Goal: Obtain resource: Download file/media

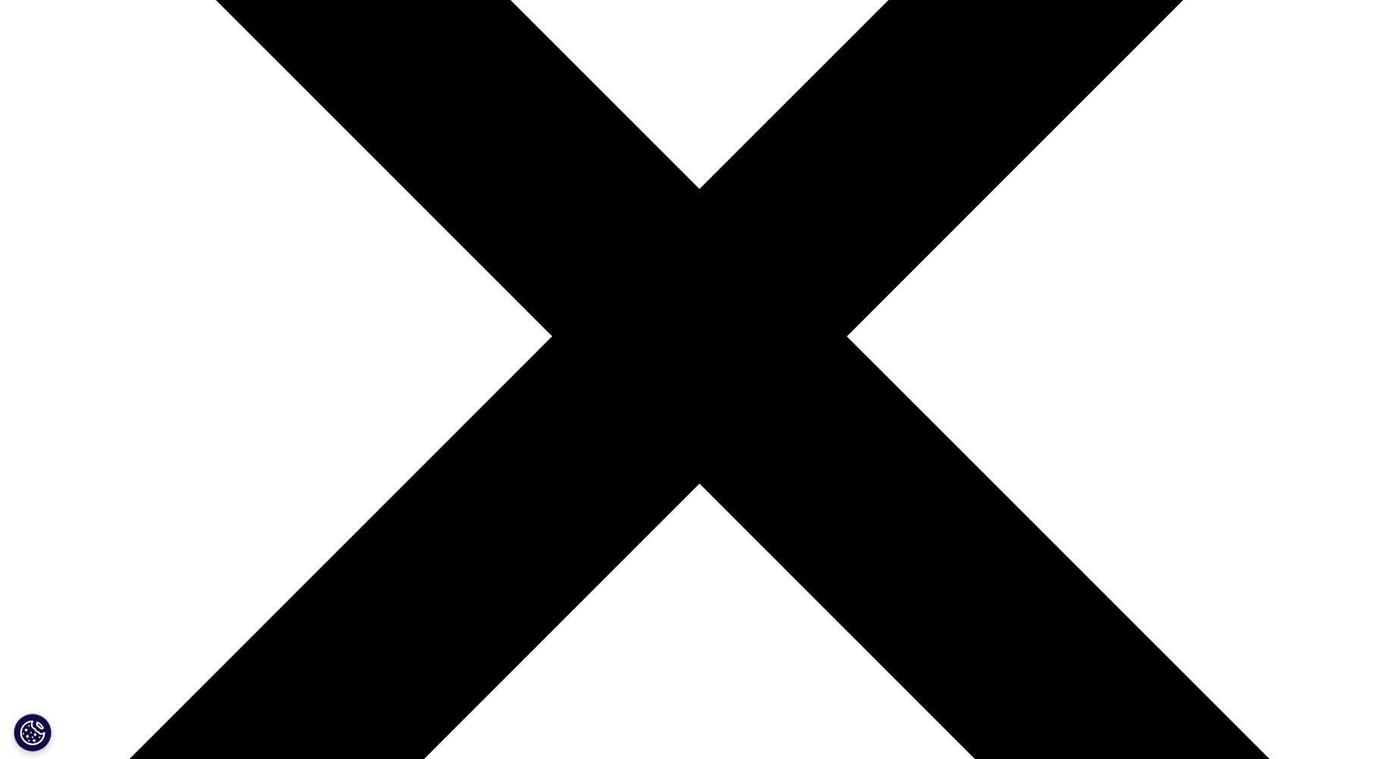
scroll to position [531, 0]
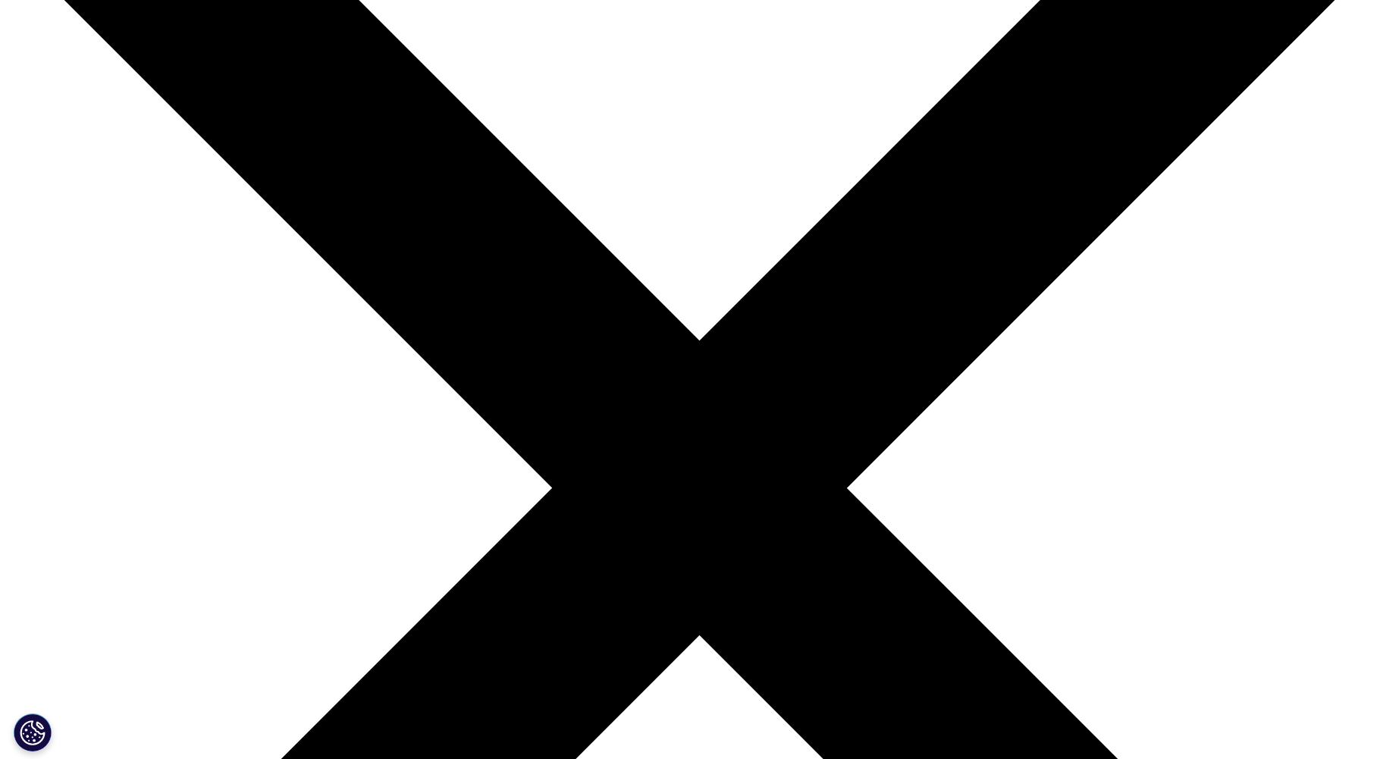
scroll to position [455, 0]
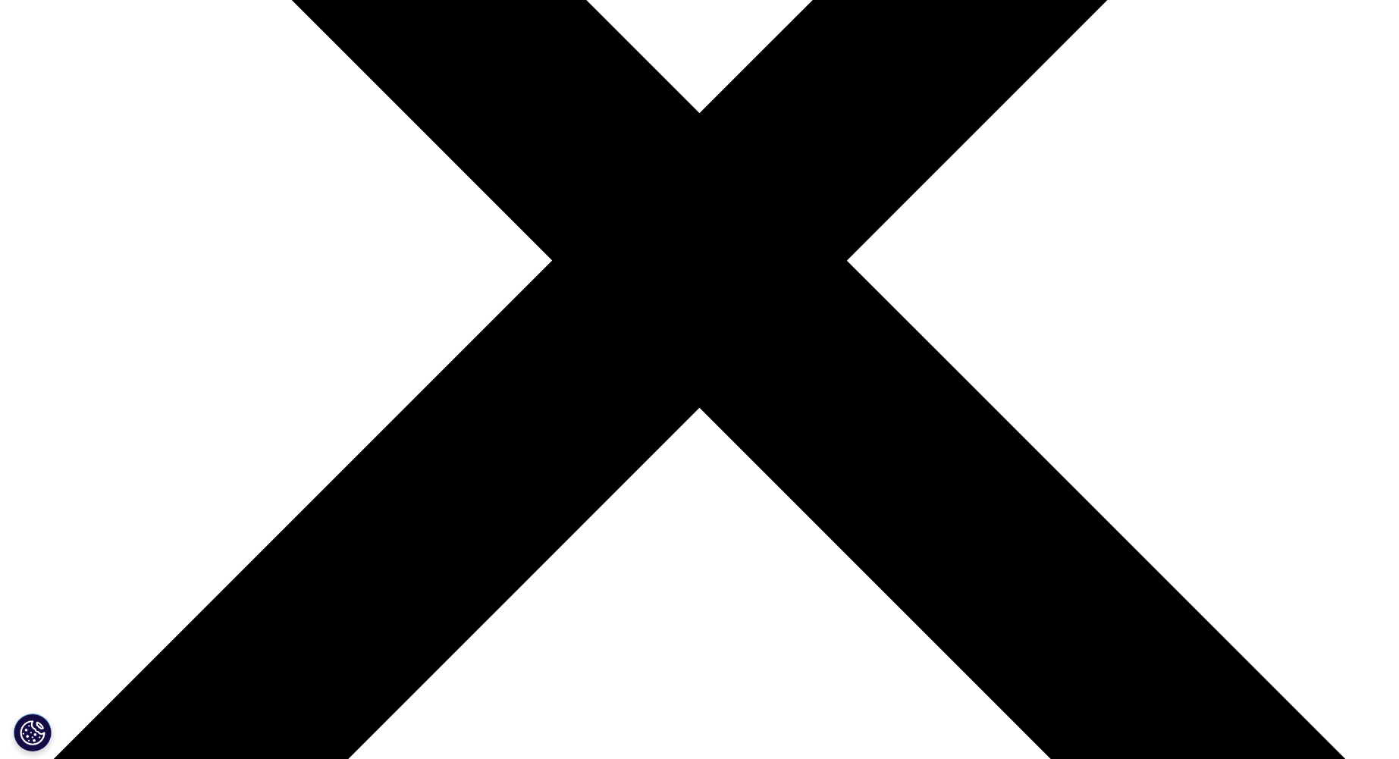
type input "[PERSON_NAME]"
type input "[PERSON_NAME][EMAIL_ADDRESS][PERSON_NAME][DOMAIN_NAME]"
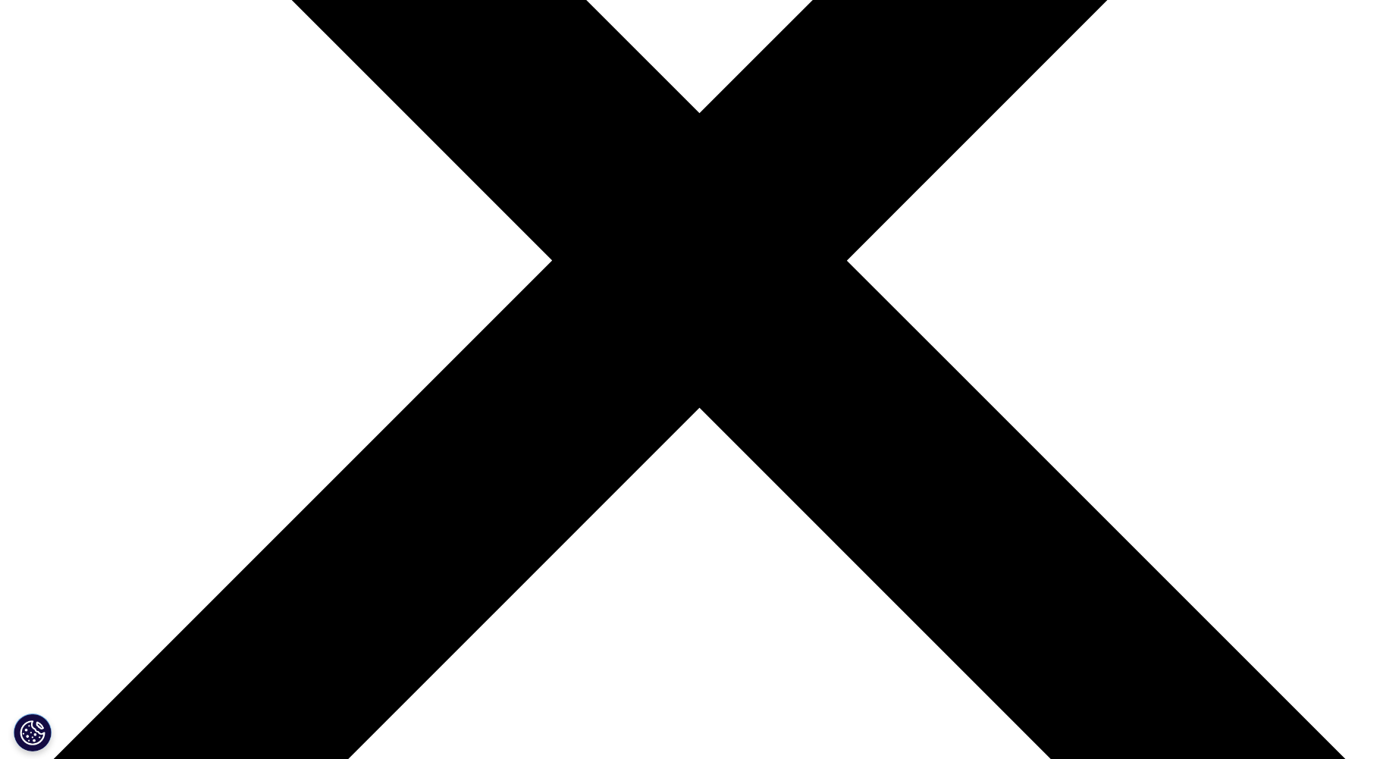
scroll to position [0, 0]
type input "analyst"
type input "pimco"
select select "[GEOGRAPHIC_DATA]"
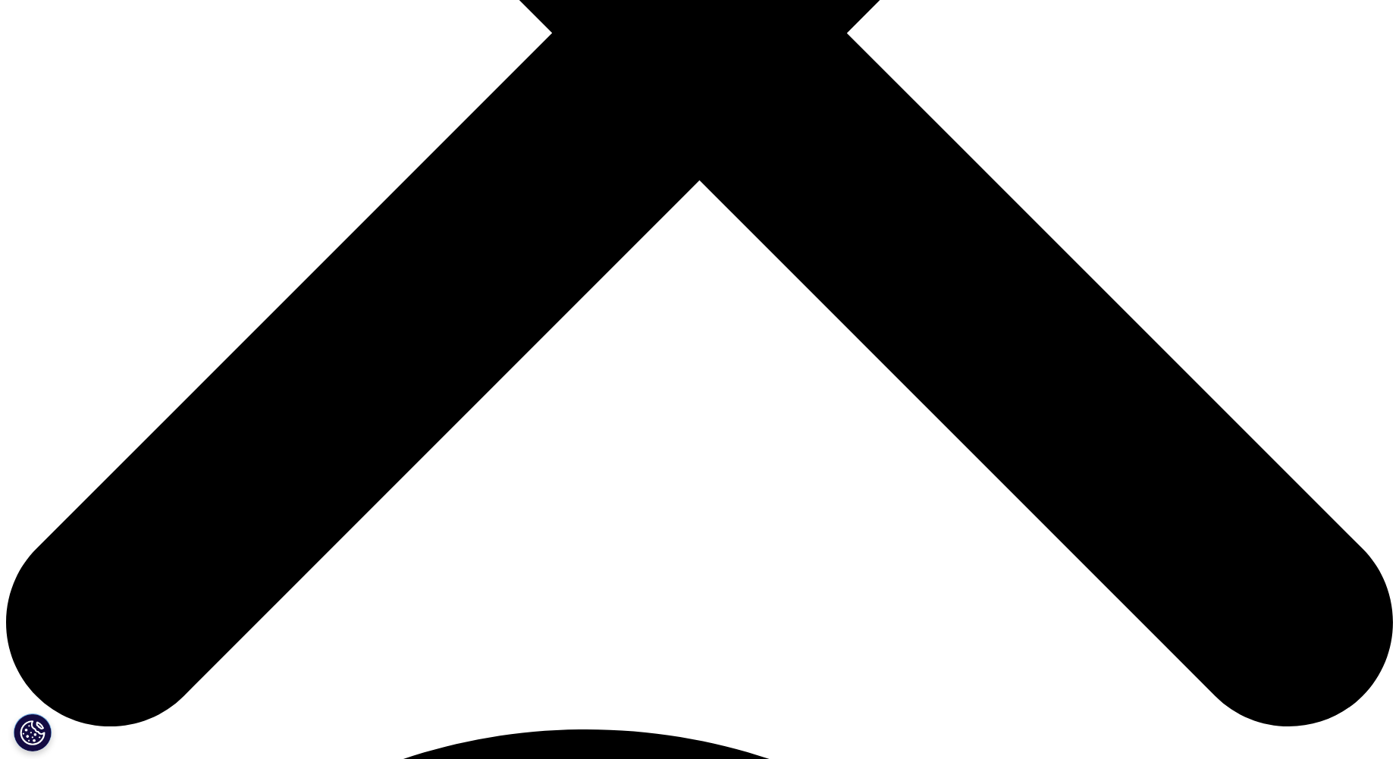
scroll to position [758, 0]
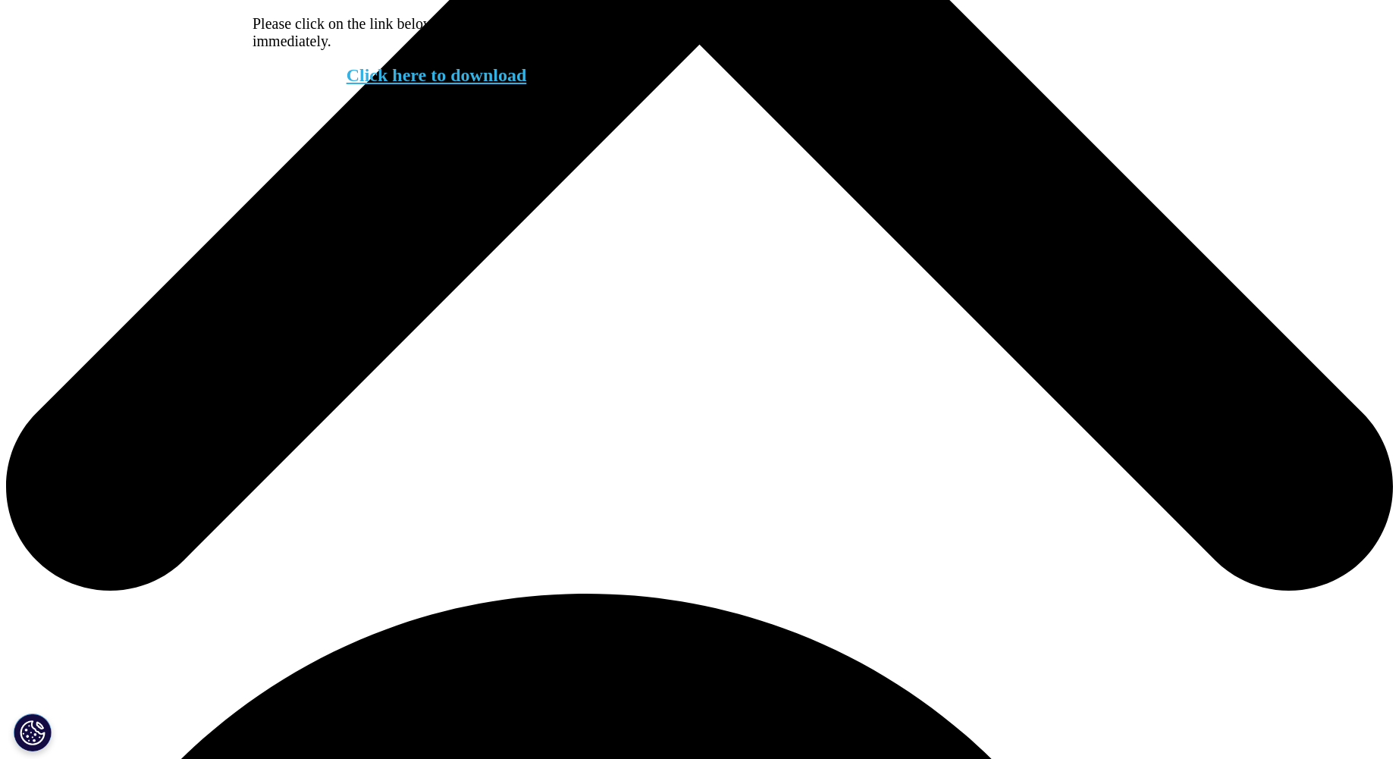
scroll to position [363, 0]
